Goal: Task Accomplishment & Management: Manage account settings

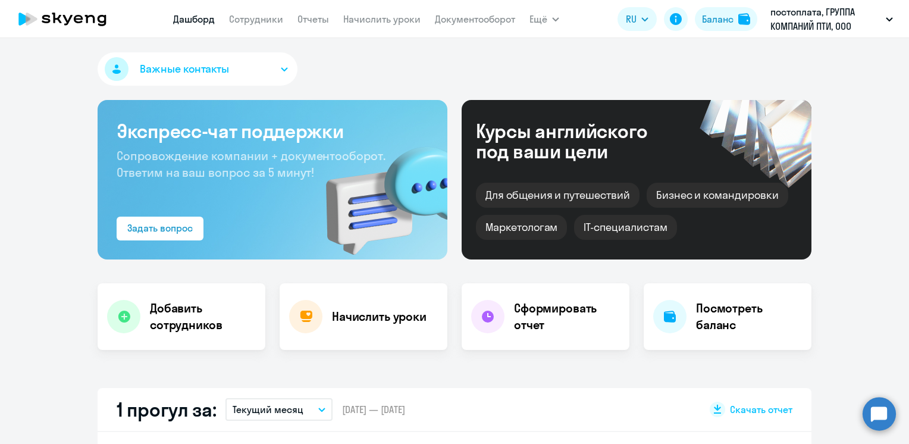
select select "30"
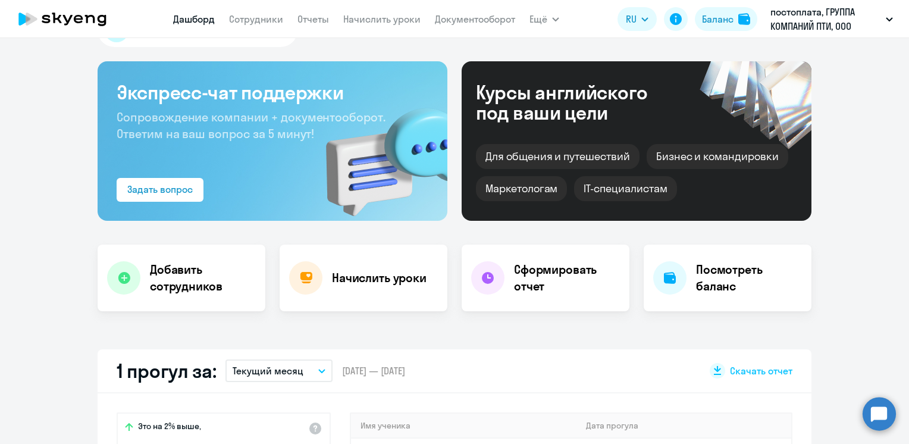
scroll to position [59, 0]
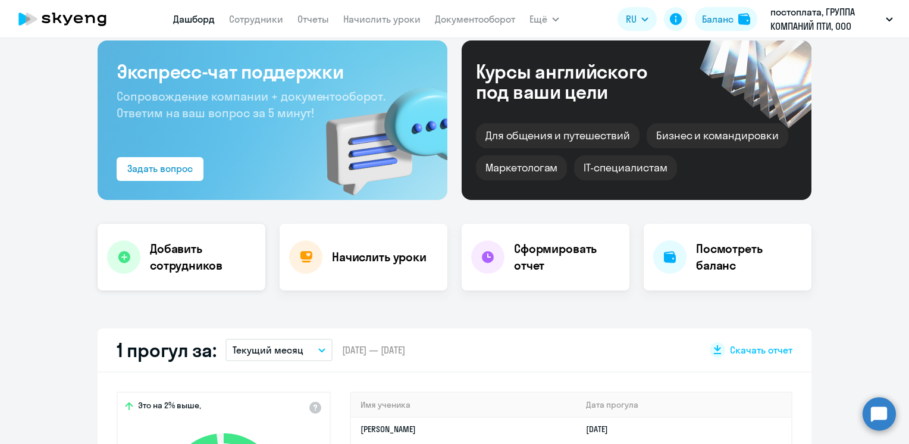
click at [120, 256] on icon at bounding box center [124, 257] width 12 height 12
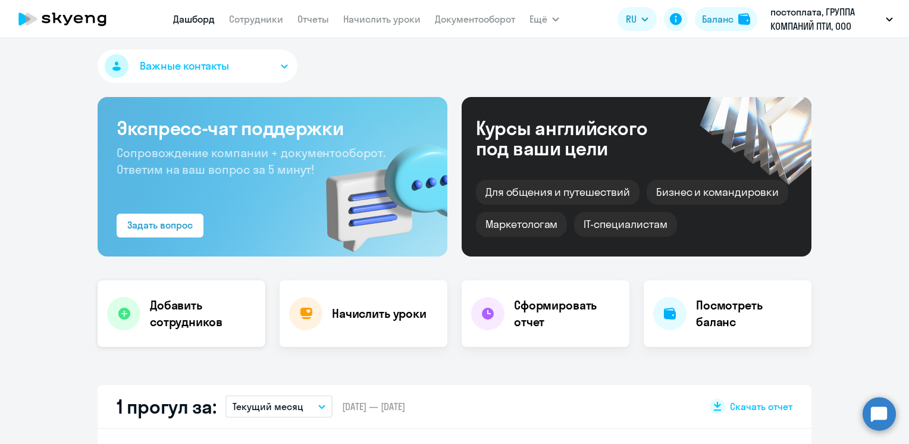
select select "english_adult_not_native_speaker"
select select "3"
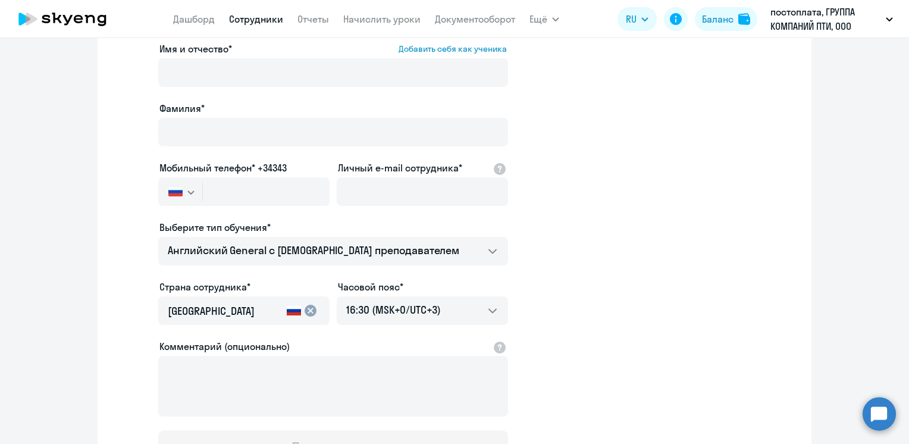
scroll to position [0, 0]
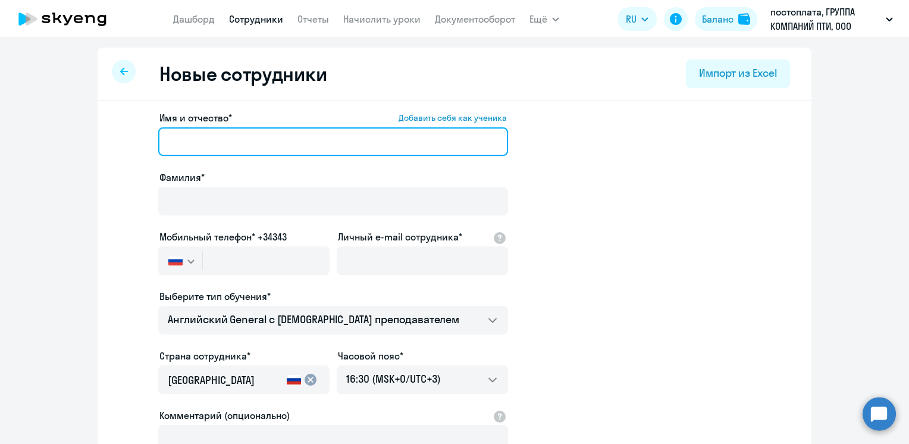
click at [190, 149] on input "Имя и отчество* Добавить себя как ученика" at bounding box center [333, 141] width 350 height 29
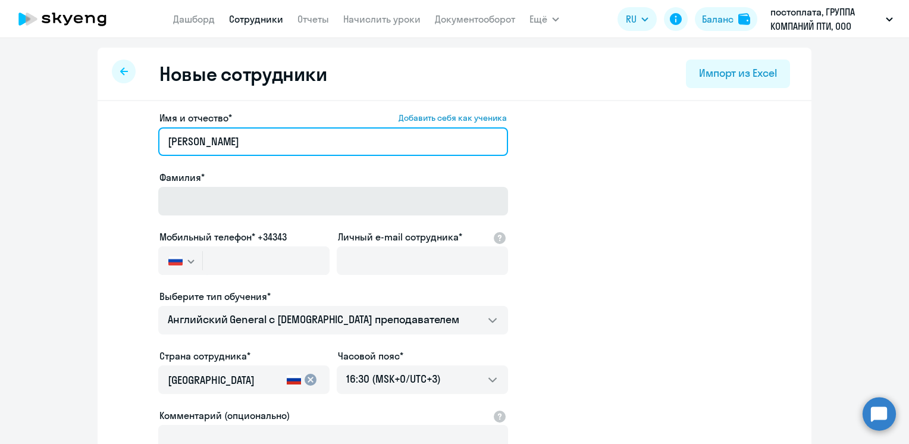
type input "[PERSON_NAME]"
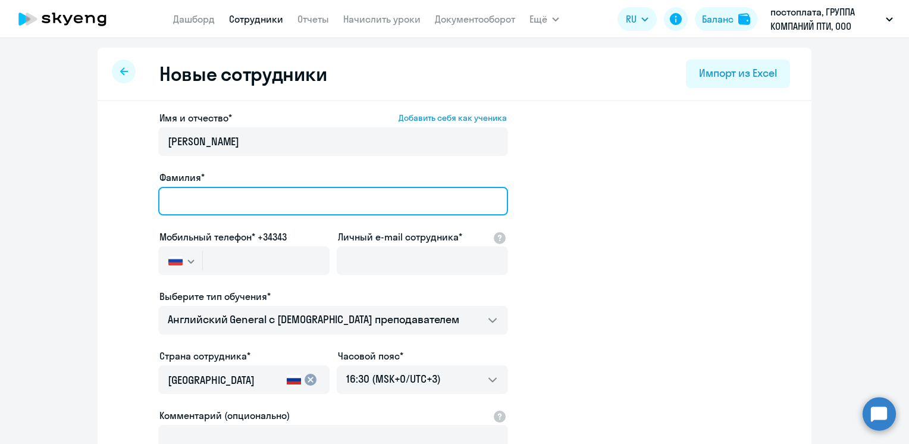
click at [228, 199] on input "Фамилия*" at bounding box center [333, 201] width 350 height 29
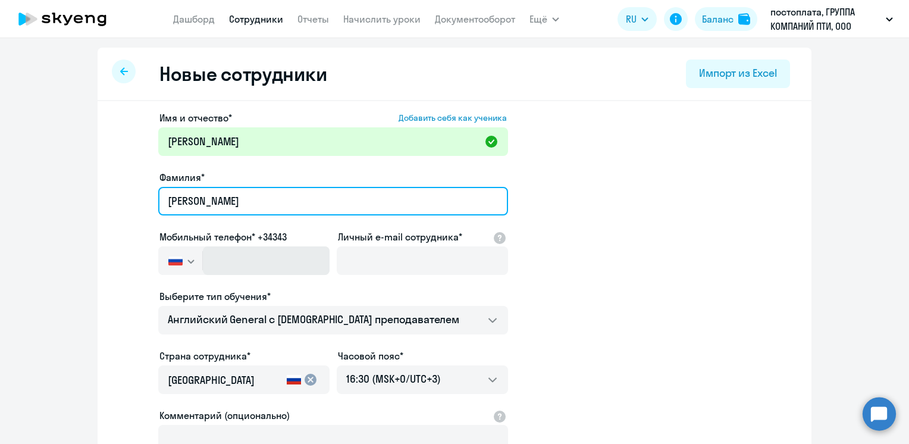
type input "[PERSON_NAME]"
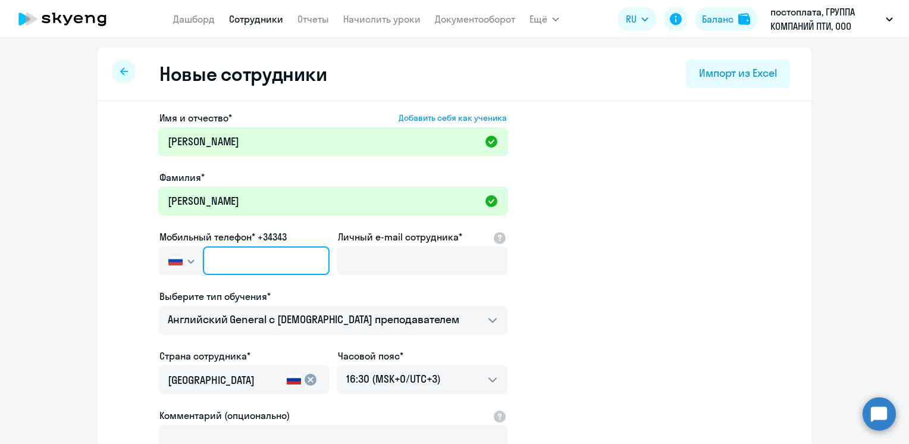
click at [264, 266] on input "text" at bounding box center [266, 260] width 127 height 29
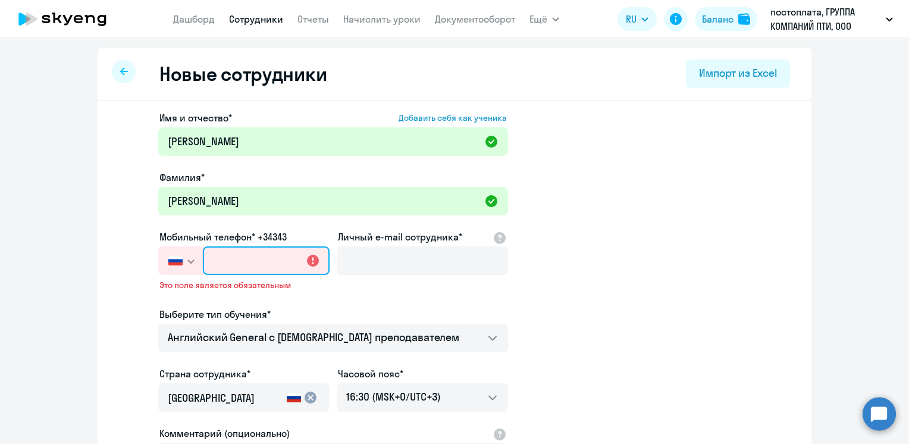
paste input "[PHONE_NUMBER]"
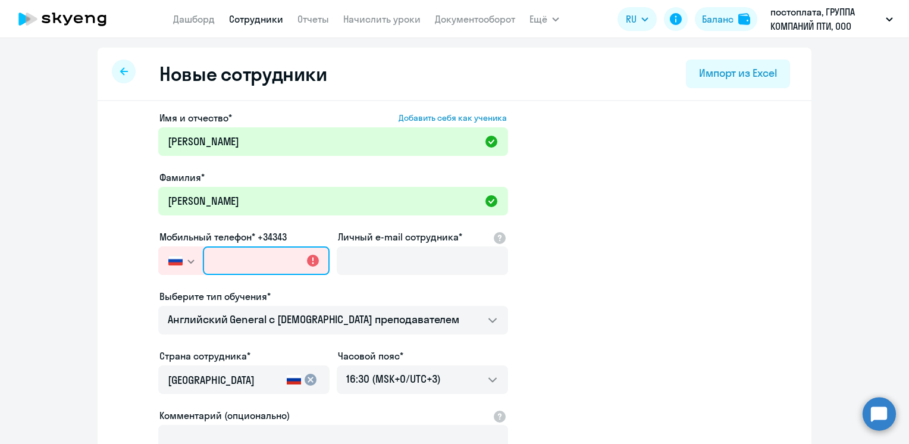
type input "[PHONE_NUMBER]"
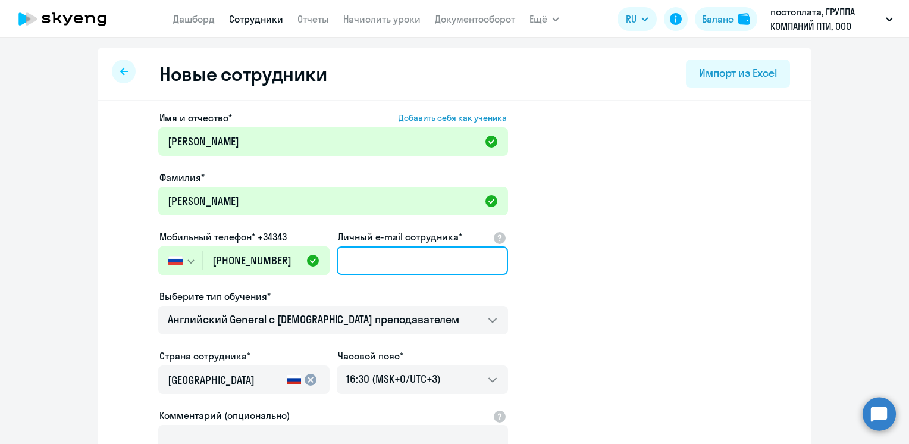
click at [406, 258] on input "Личный e-mail сотрудника*" at bounding box center [422, 260] width 171 height 29
paste input "[EMAIL_ADDRESS][DOMAIN_NAME]"
type input "[EMAIL_ADDRESS][DOMAIN_NAME]"
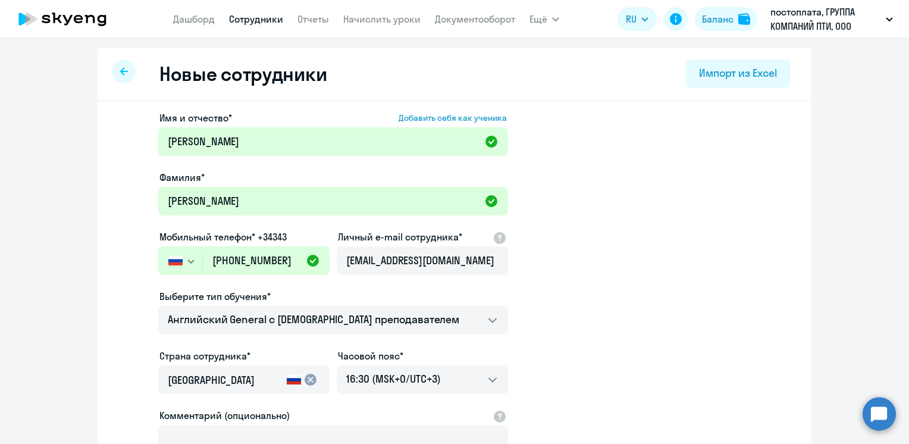
click at [554, 261] on app-new-student-form "Имя и отчество* Добавить себя как ученика [PERSON_NAME]* [PERSON_NAME] Мобильны…" at bounding box center [455, 323] width 676 height 424
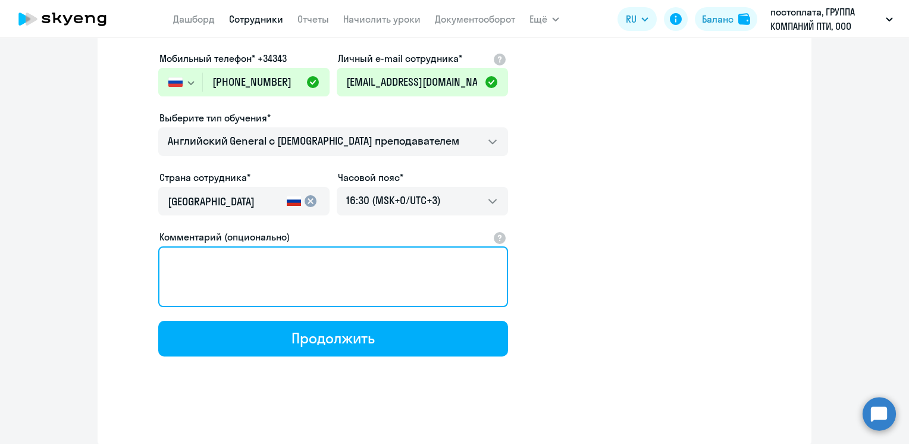
click at [178, 255] on textarea "Комментарий (опционально)" at bounding box center [333, 276] width 350 height 61
type textarea "g"
type textarea "подключение с [DATE]"
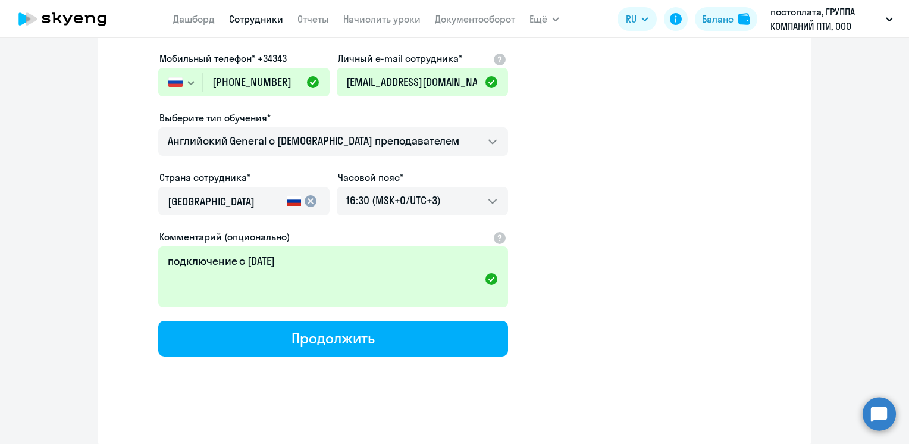
click at [581, 237] on app-new-student-form "Имя и отчество* Добавить себя как ученика [PERSON_NAME]* [PERSON_NAME] Мобильны…" at bounding box center [455, 144] width 676 height 424
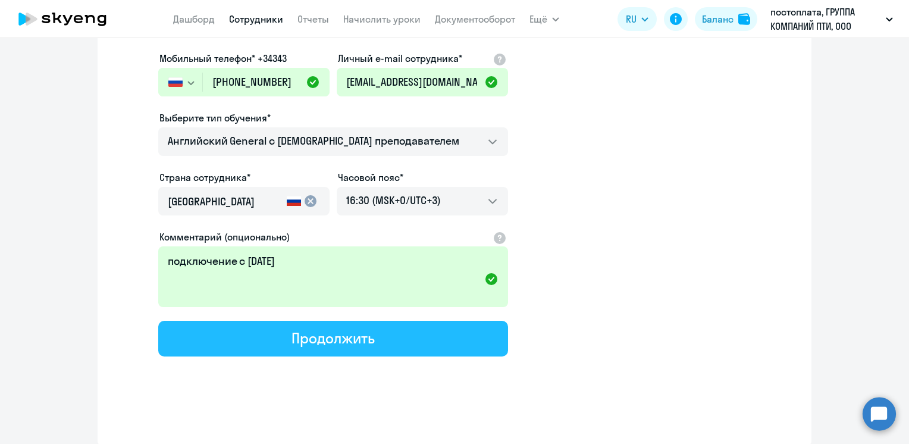
click at [351, 337] on div "Продолжить" at bounding box center [332, 337] width 83 height 19
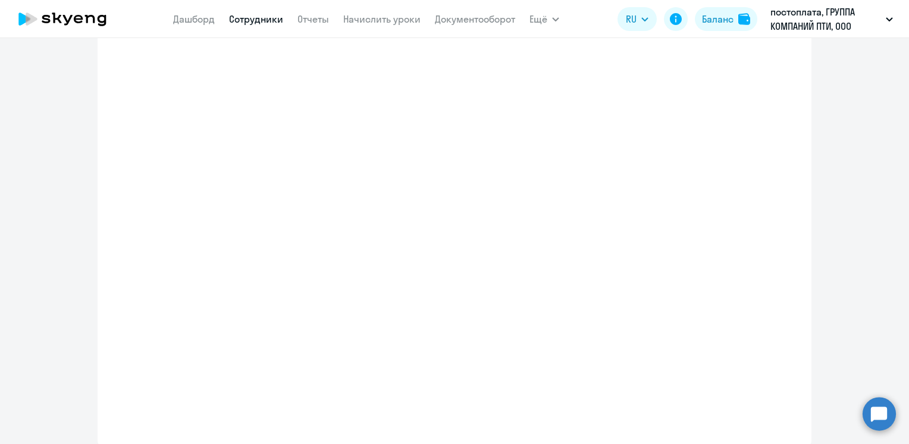
select select "english_adult_not_native_speaker"
select select "3"
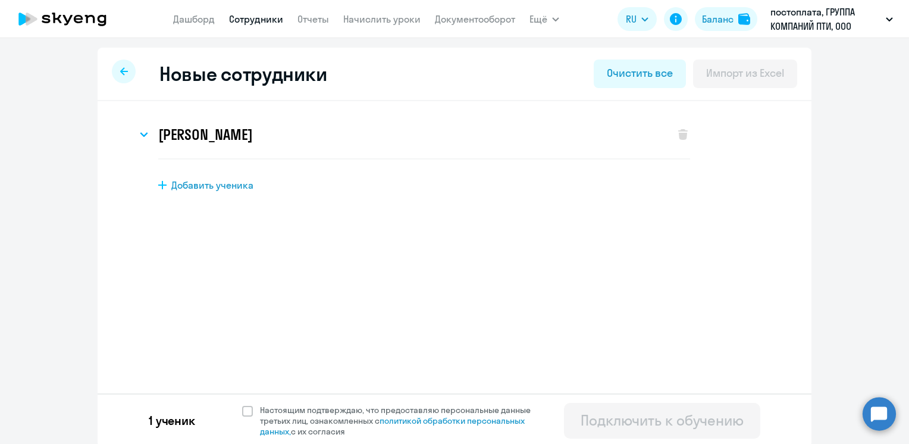
scroll to position [3, 0]
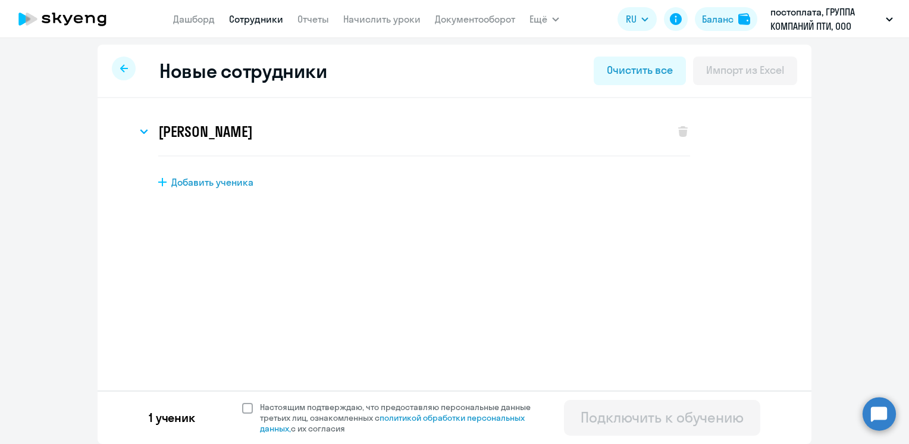
click at [242, 406] on span at bounding box center [247, 408] width 11 height 11
click at [241, 401] on input "Настоящим подтверждаю, что предоставляю персональные данные третьих лиц, ознако…" at bounding box center [241, 401] width 1 height 1
checkbox input "true"
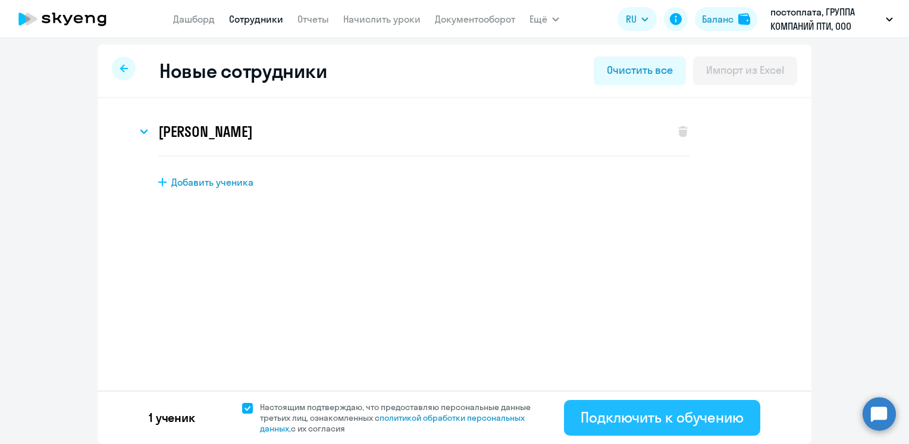
click at [665, 424] on div "Подключить к обучению" at bounding box center [661, 416] width 163 height 19
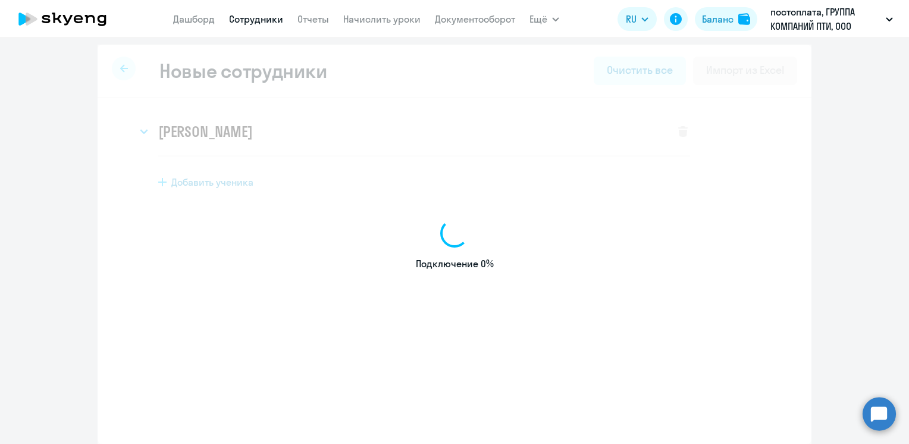
select select "english_adult_not_native_speaker"
select select "3"
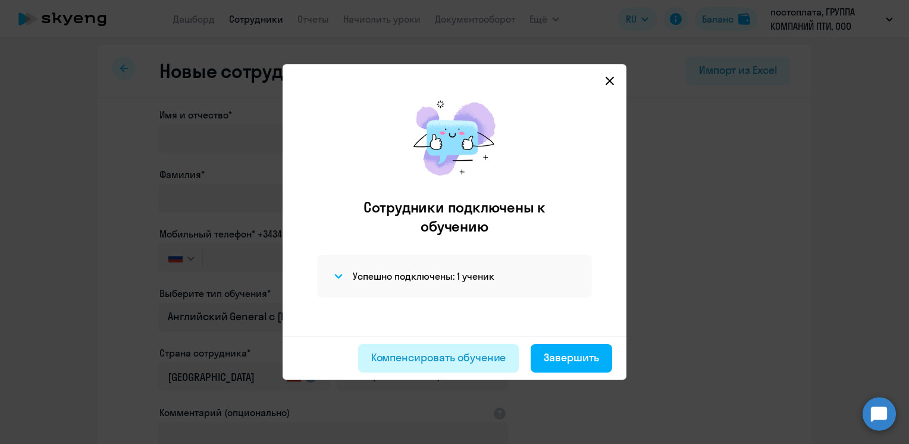
click at [447, 361] on div "Компенсировать обучение" at bounding box center [438, 357] width 135 height 15
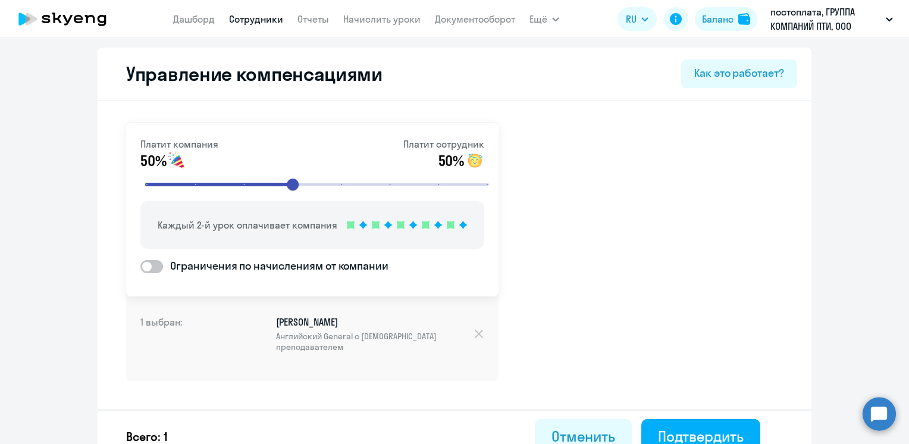
click at [259, 20] on link "Сотрудники" at bounding box center [256, 19] width 54 height 12
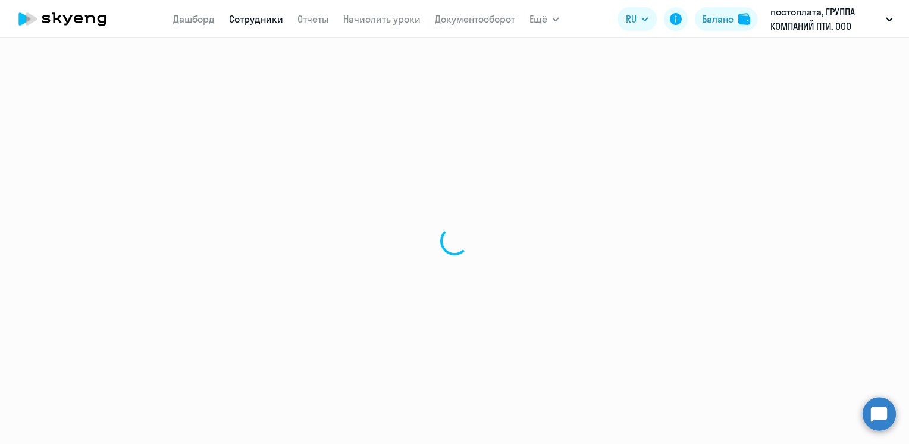
select select "30"
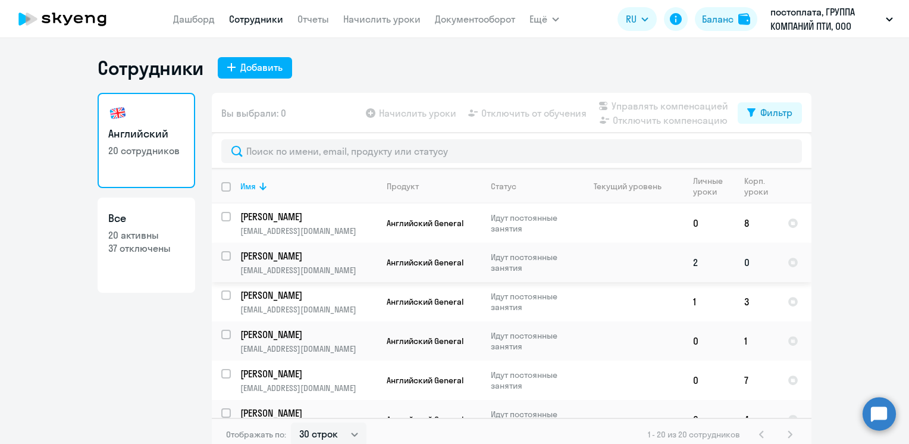
click at [741, 263] on td "0" at bounding box center [756, 262] width 43 height 39
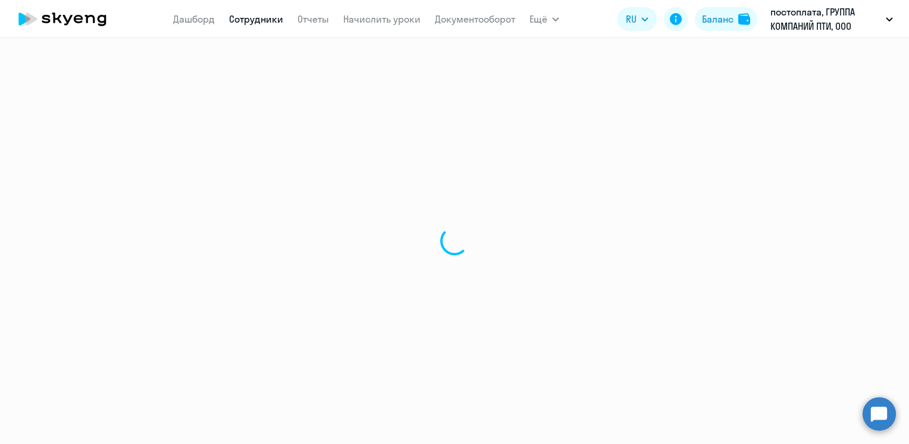
select select "english"
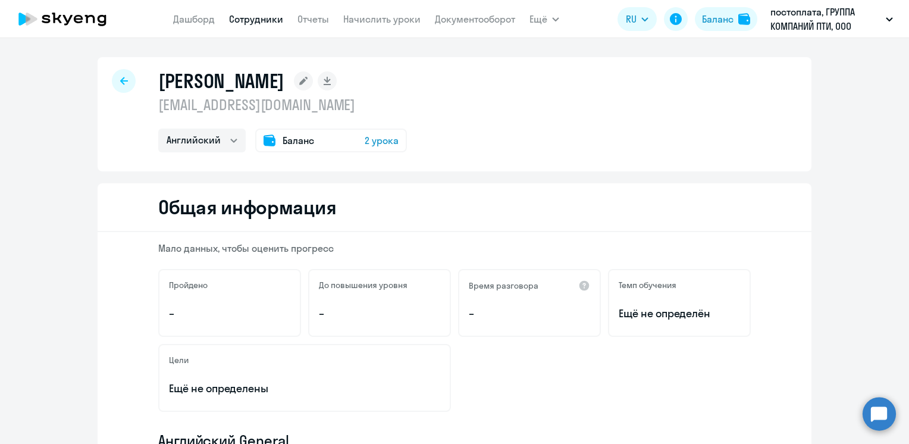
click at [275, 141] on div "Баланс 2 урока" at bounding box center [331, 140] width 152 height 24
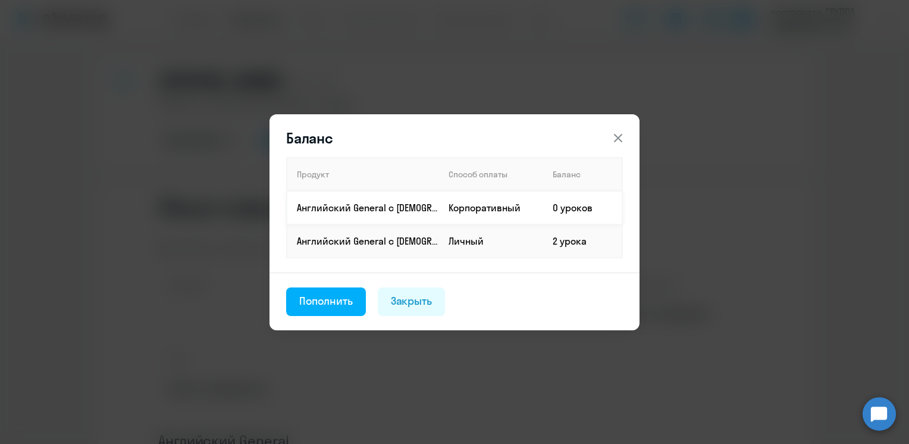
click at [566, 208] on td "0 уроков" at bounding box center [582, 207] width 79 height 33
click at [554, 208] on td "0 уроков" at bounding box center [582, 207] width 79 height 33
click at [321, 303] on div "Пополнить" at bounding box center [326, 300] width 54 height 15
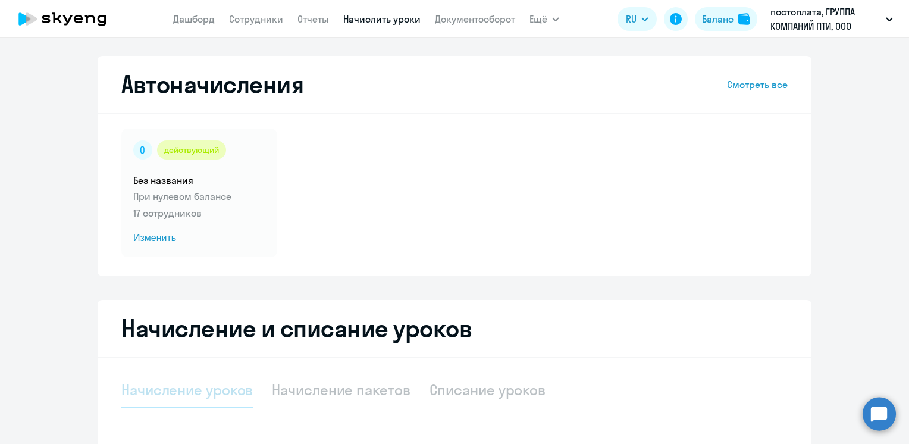
select select "10"
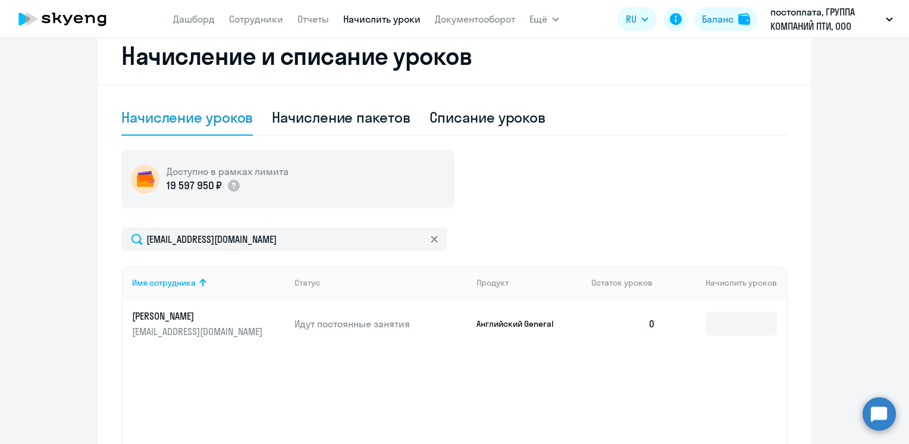
scroll to position [297, 0]
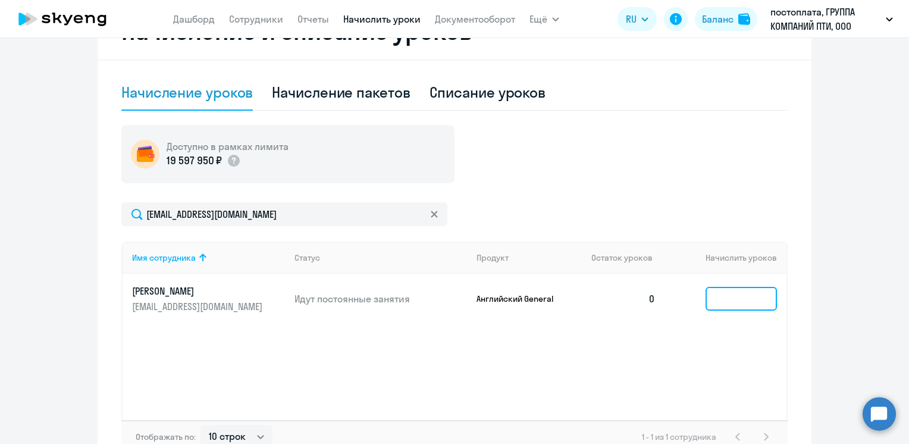
click at [738, 301] on input at bounding box center [740, 299] width 71 height 24
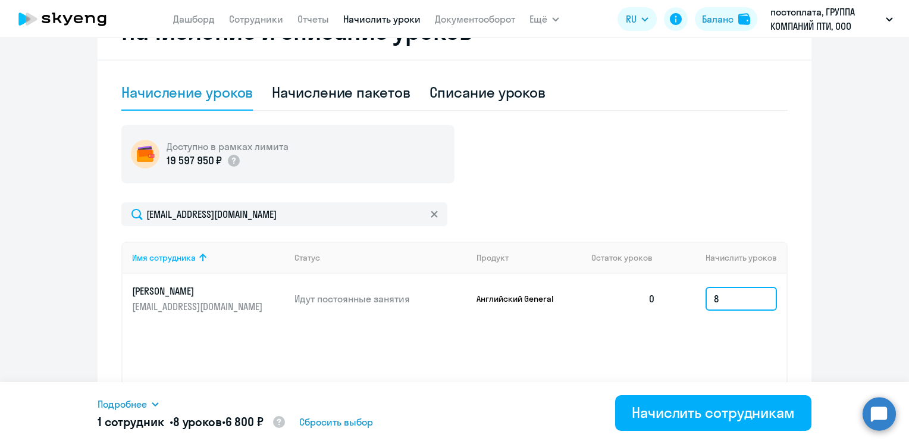
type input "8"
click at [811, 313] on ng-component "Автоначисления Смотреть все действующий Без названия При нулевом балансе 17 сот…" at bounding box center [454, 116] width 909 height 714
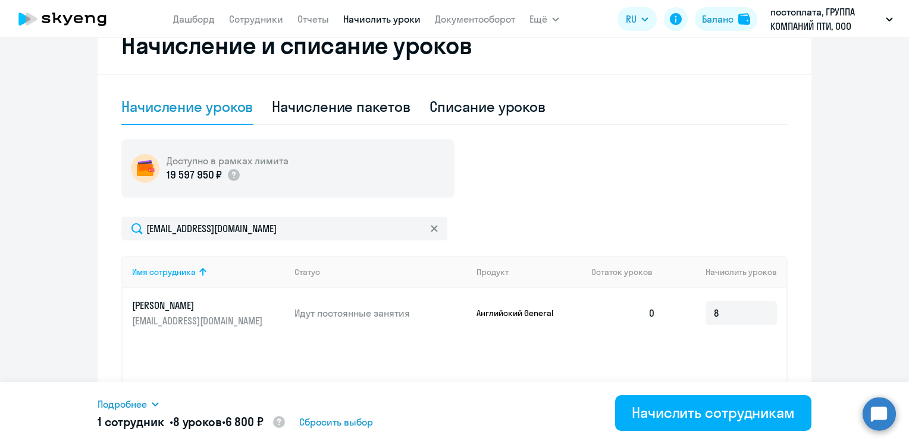
scroll to position [374, 0]
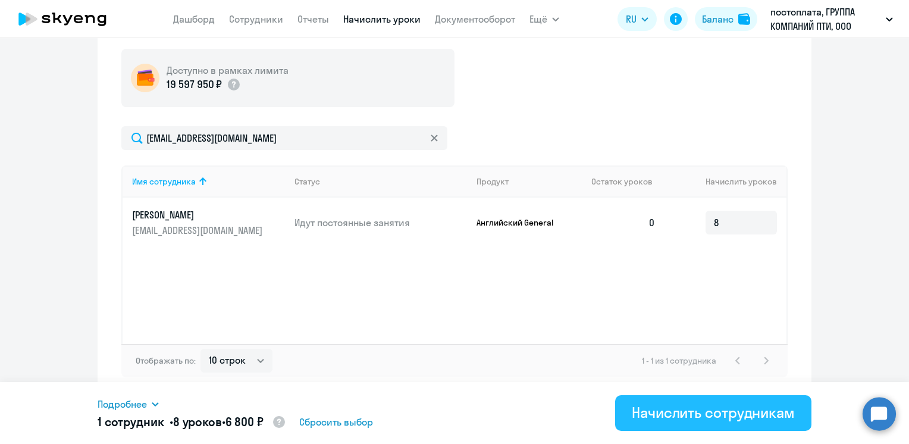
click at [724, 415] on div "Начислить сотрудникам" at bounding box center [713, 412] width 163 height 19
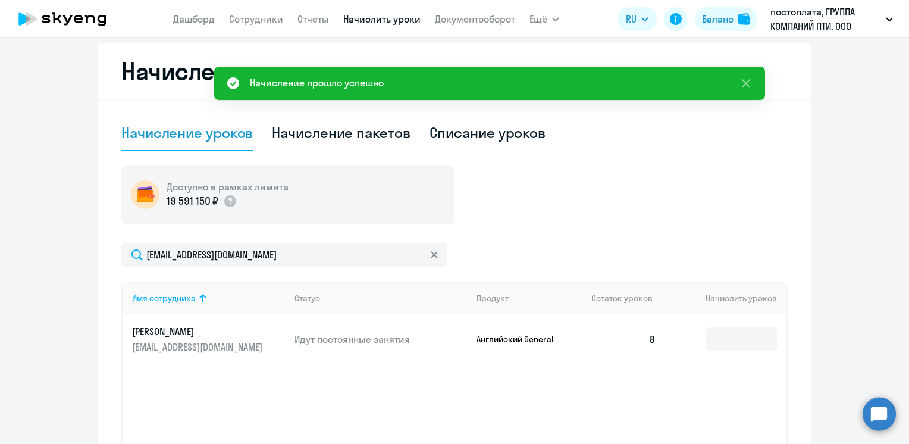
scroll to position [255, 0]
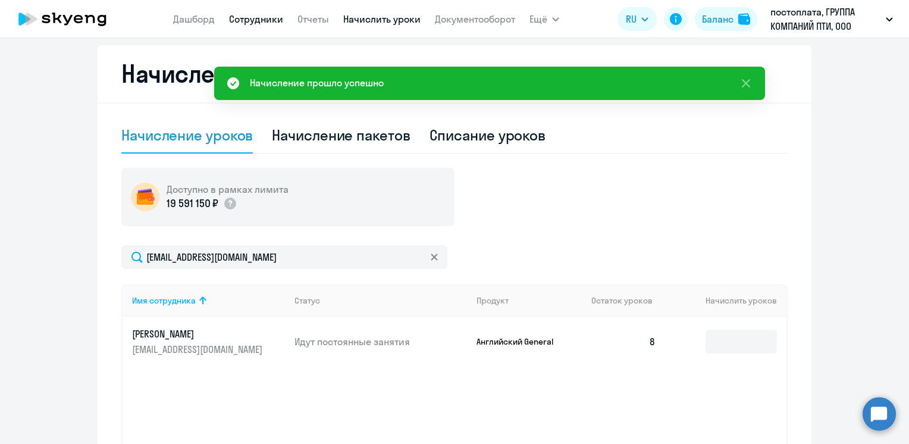
click at [252, 20] on link "Сотрудники" at bounding box center [256, 19] width 54 height 12
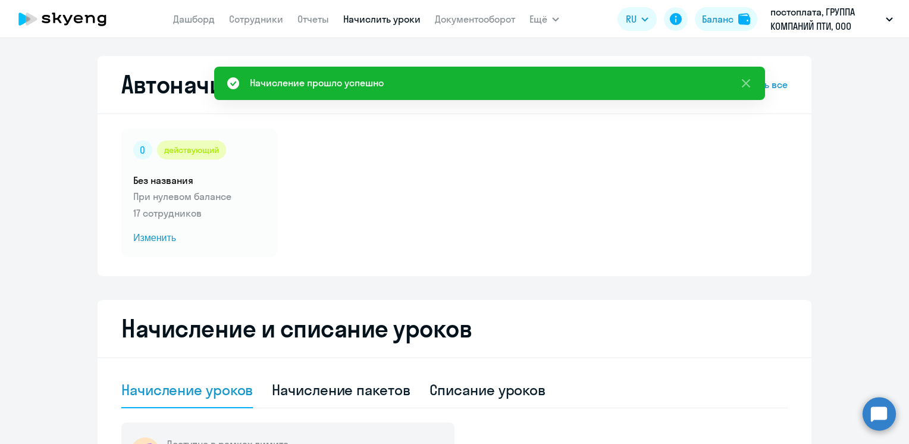
select select "30"
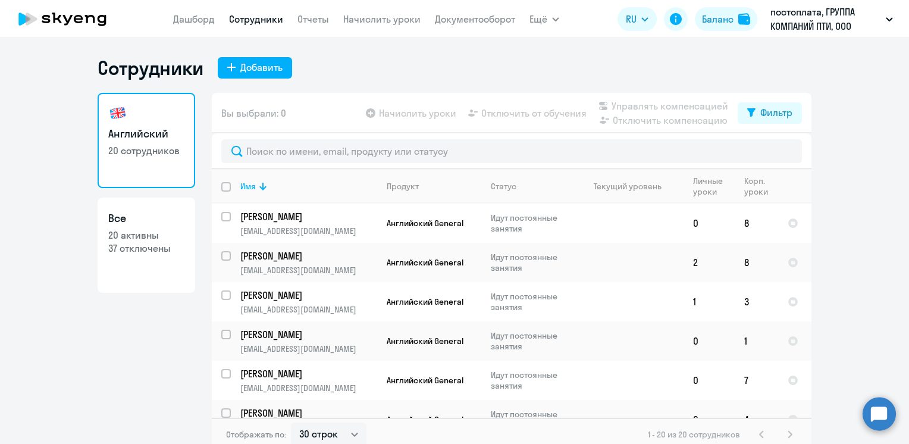
scroll to position [7, 0]
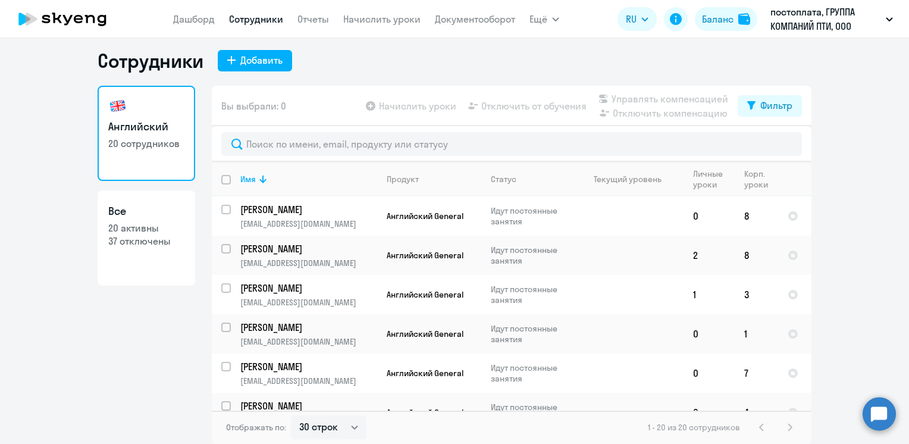
click at [364, 17] on link "Начислить уроки" at bounding box center [381, 19] width 77 height 12
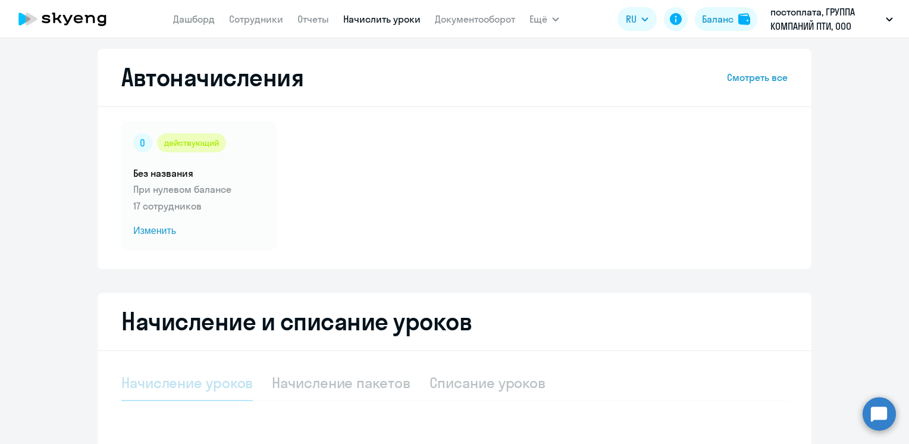
select select "10"
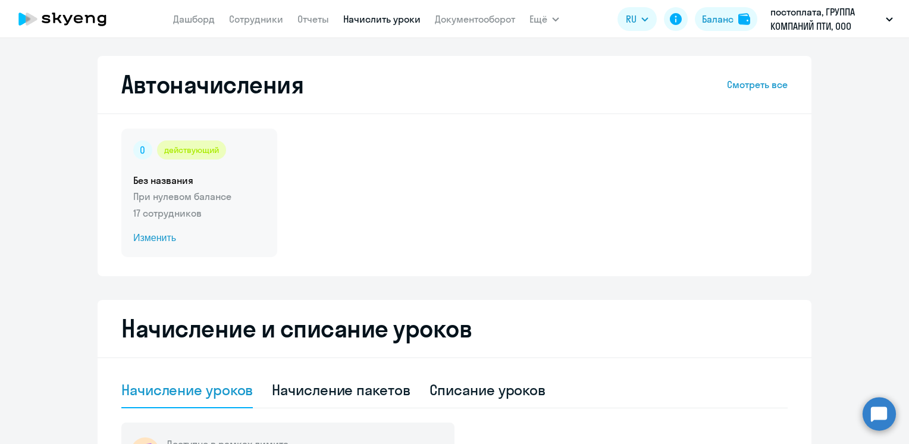
click at [152, 241] on span "Изменить" at bounding box center [199, 238] width 132 height 14
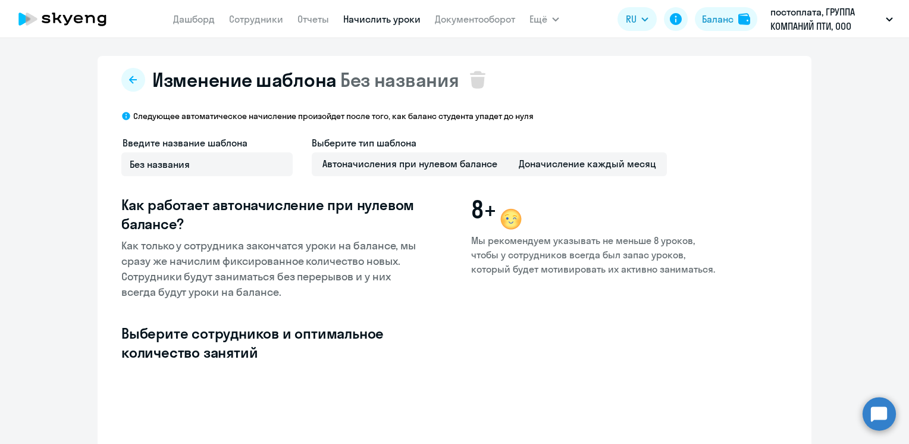
select select "10"
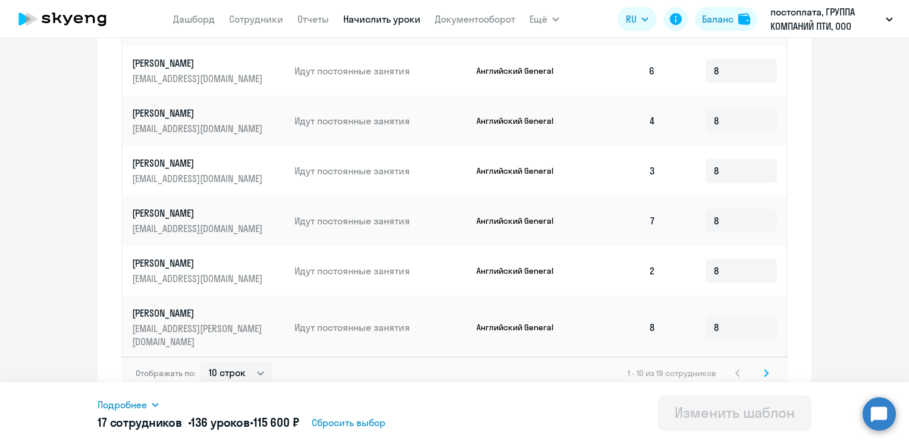
scroll to position [602, 0]
click at [764, 368] on icon at bounding box center [766, 372] width 5 height 8
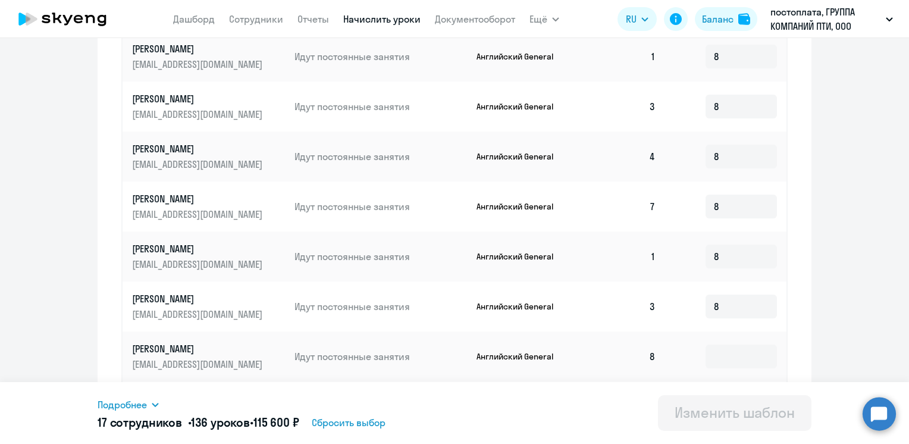
scroll to position [493, 0]
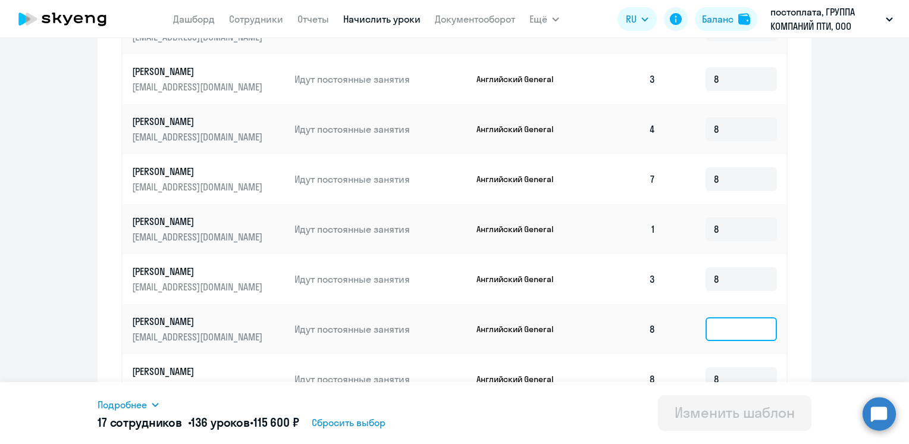
click at [733, 329] on input at bounding box center [740, 329] width 71 height 24
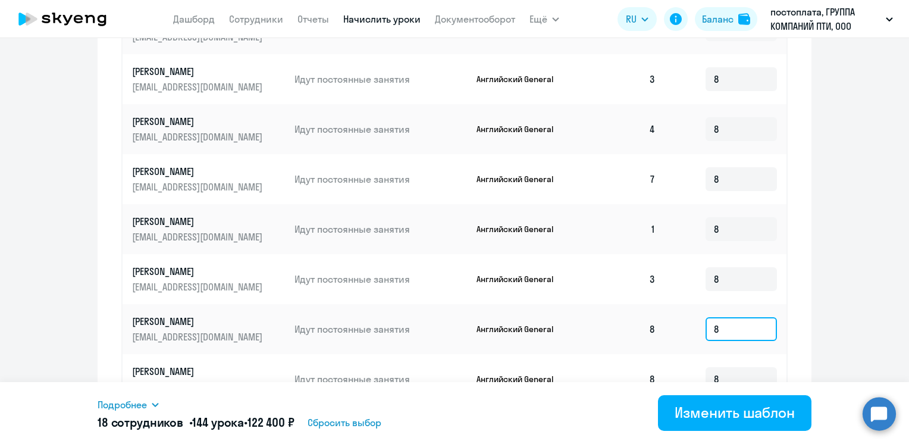
type input "8"
click at [848, 291] on ng-component "Изменение шаблона Без названия Следующее автоматическое начисление произойдет п…" at bounding box center [454, 9] width 909 height 893
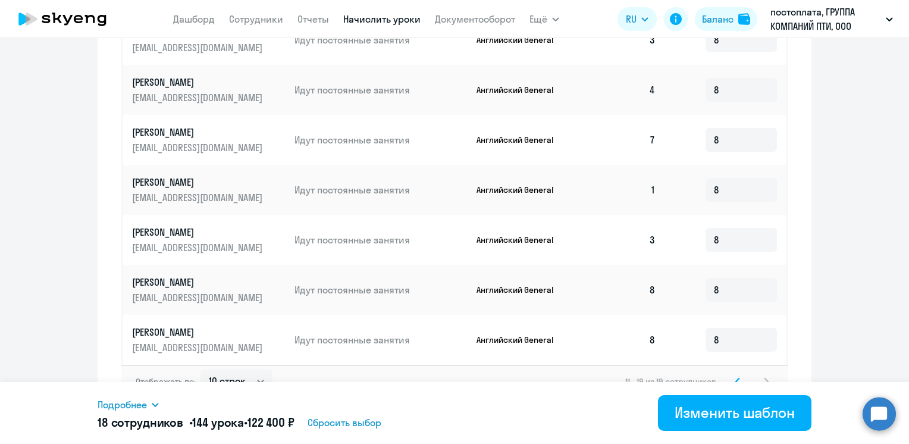
scroll to position [553, 0]
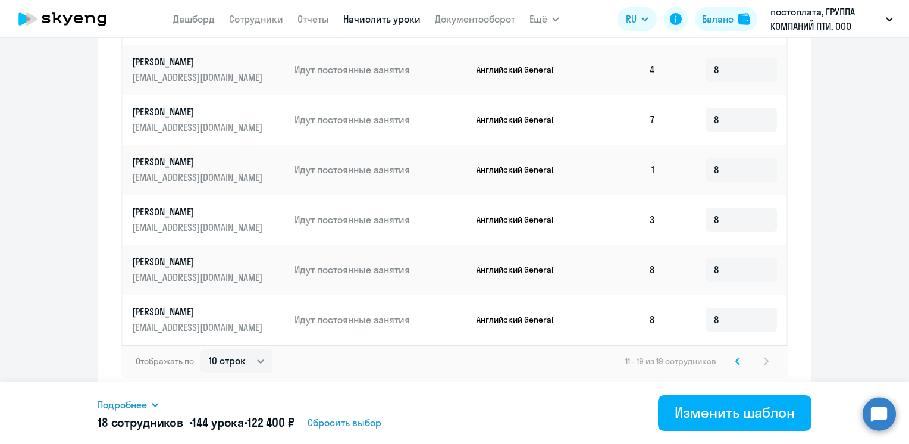
click at [736, 360] on icon at bounding box center [738, 360] width 4 height 7
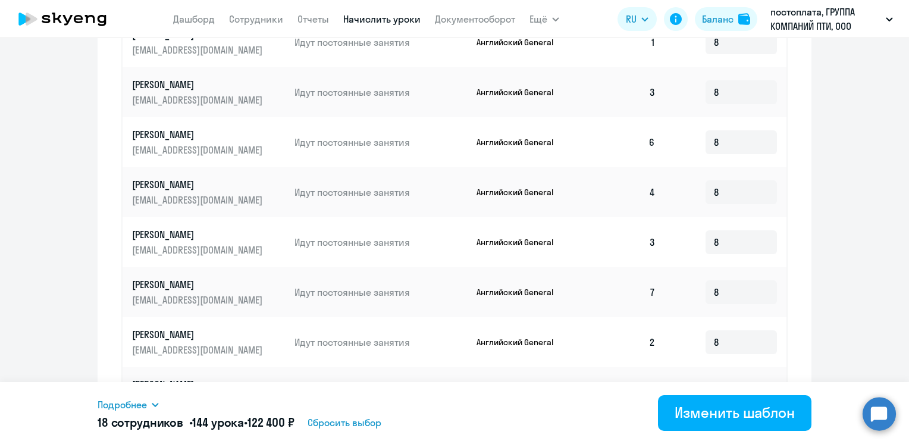
scroll to position [602, 0]
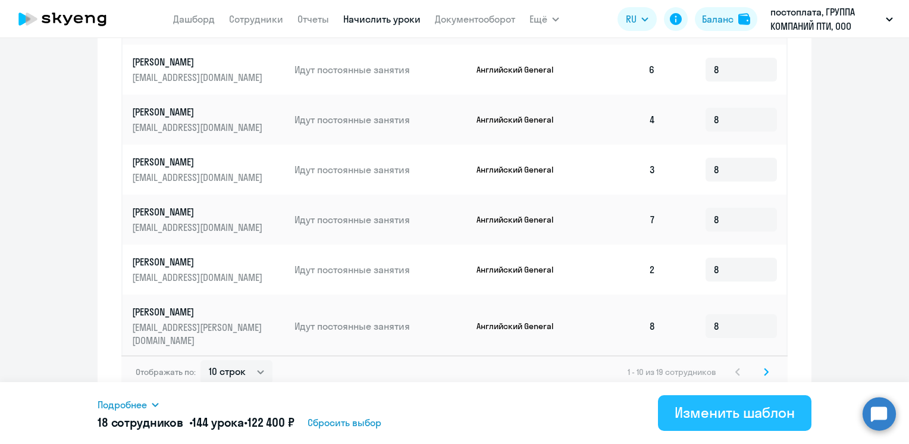
click at [752, 418] on div "Изменить шаблон" at bounding box center [734, 412] width 120 height 19
